Goal: Check status: Check status

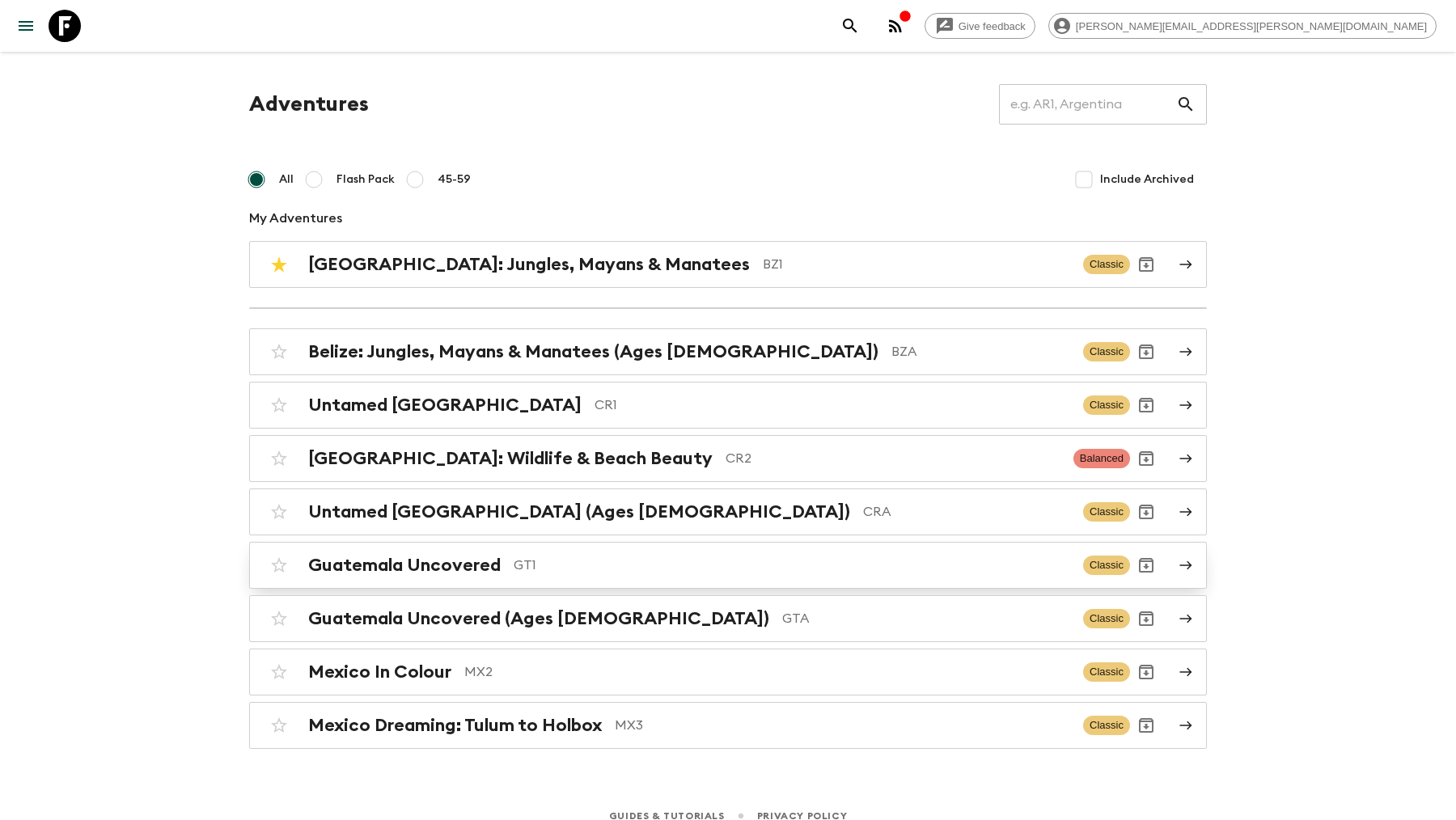
click at [465, 565] on h2 "Guatemala Uncovered" at bounding box center [405, 565] width 193 height 21
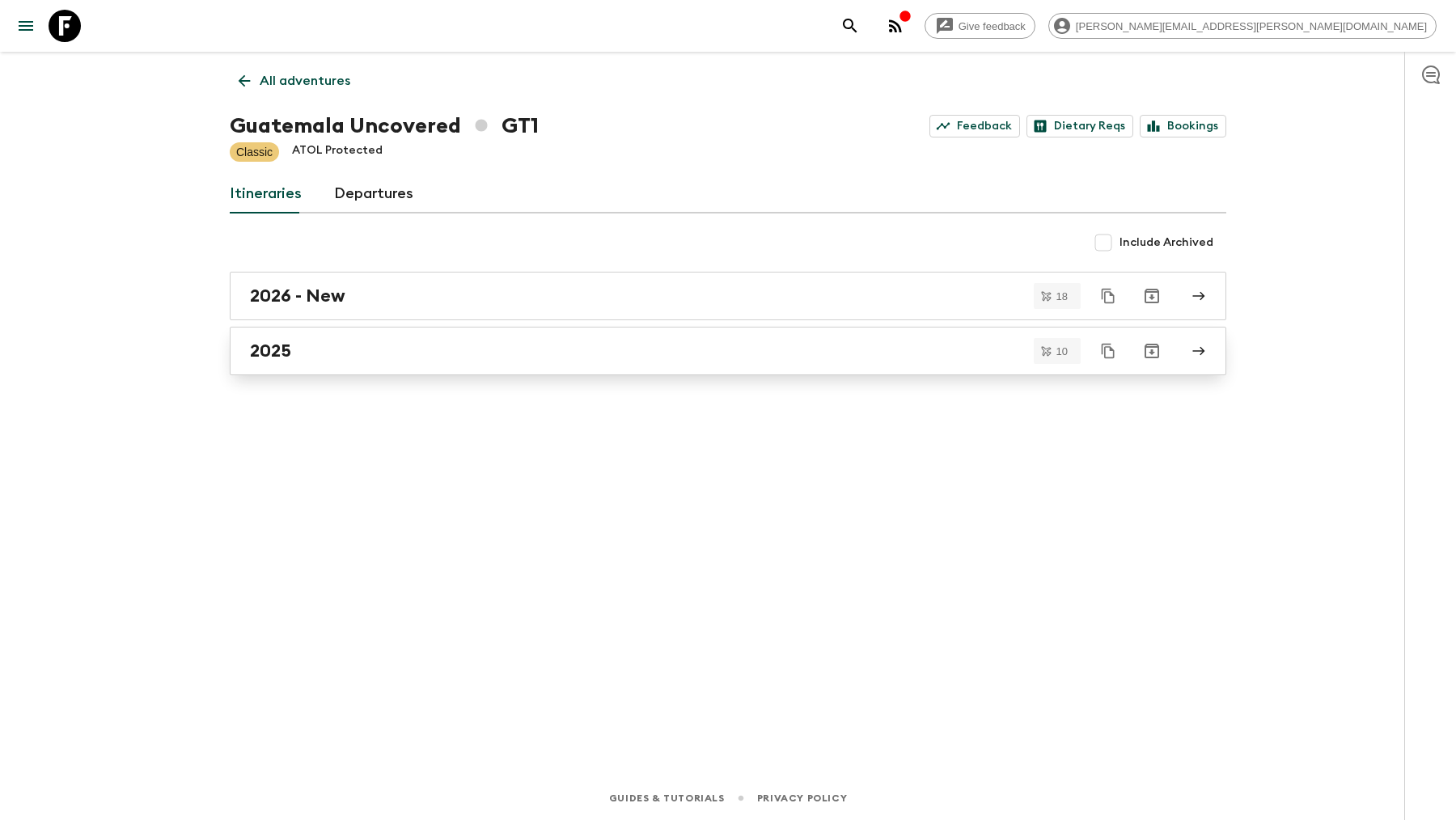
click at [399, 349] on div "2025" at bounding box center [713, 351] width 926 height 21
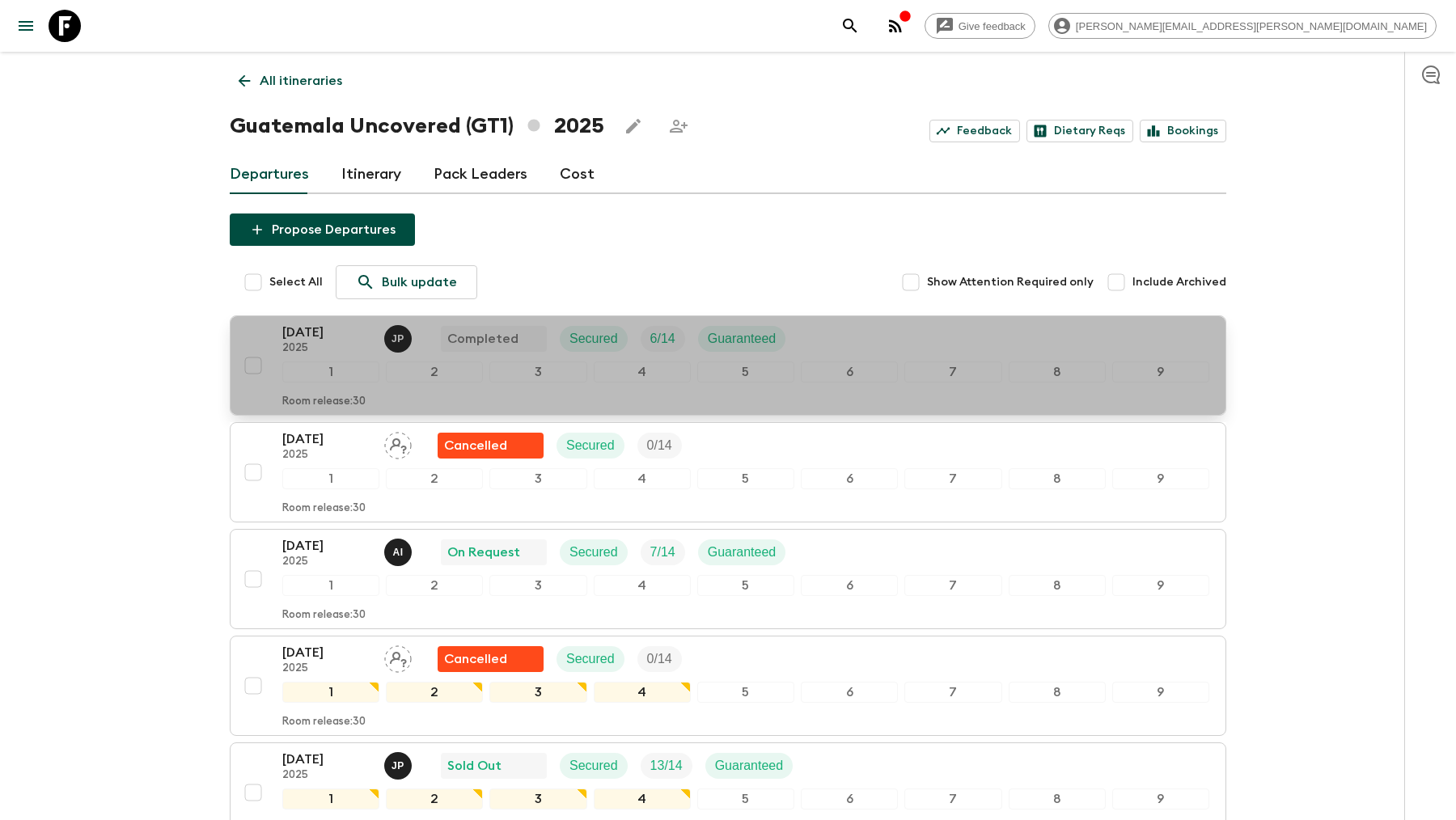
click at [318, 329] on p "[DATE]" at bounding box center [326, 332] width 89 height 19
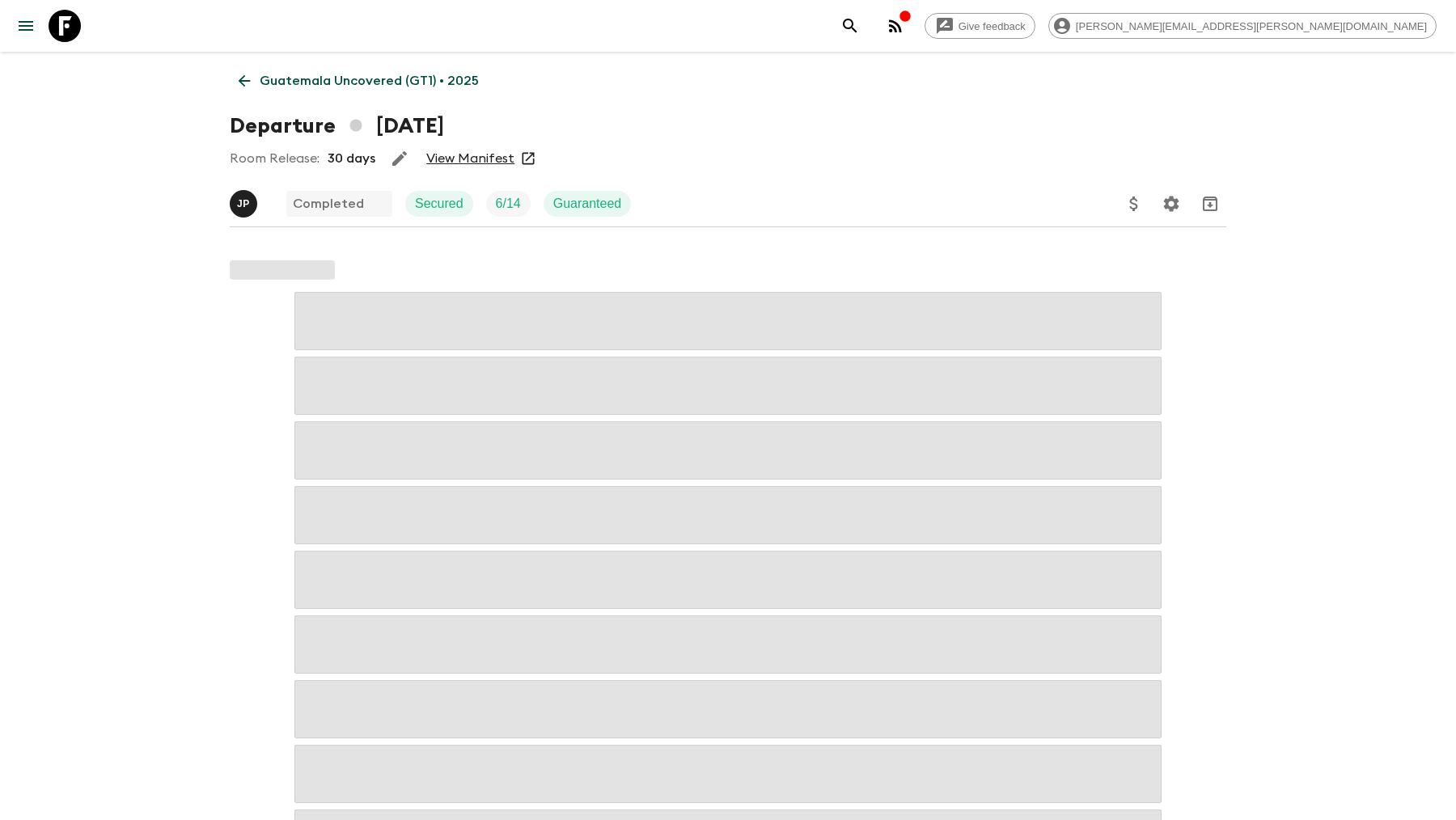
click at [463, 160] on link "View Manifest" at bounding box center [471, 158] width 89 height 16
